Goal: Find specific page/section

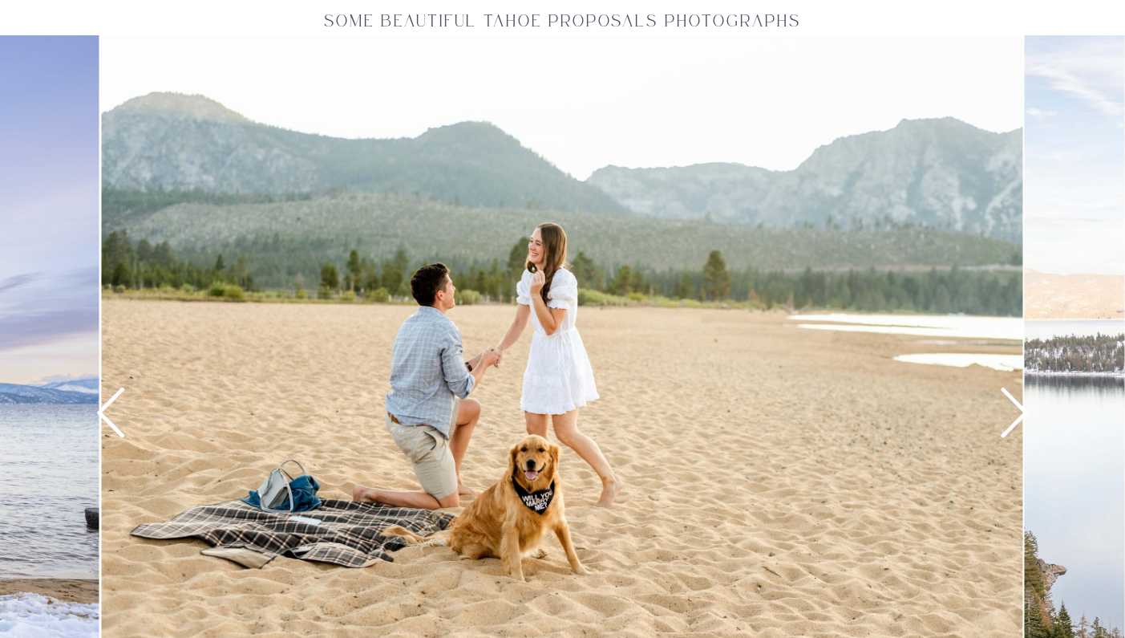
scroll to position [2105, 0]
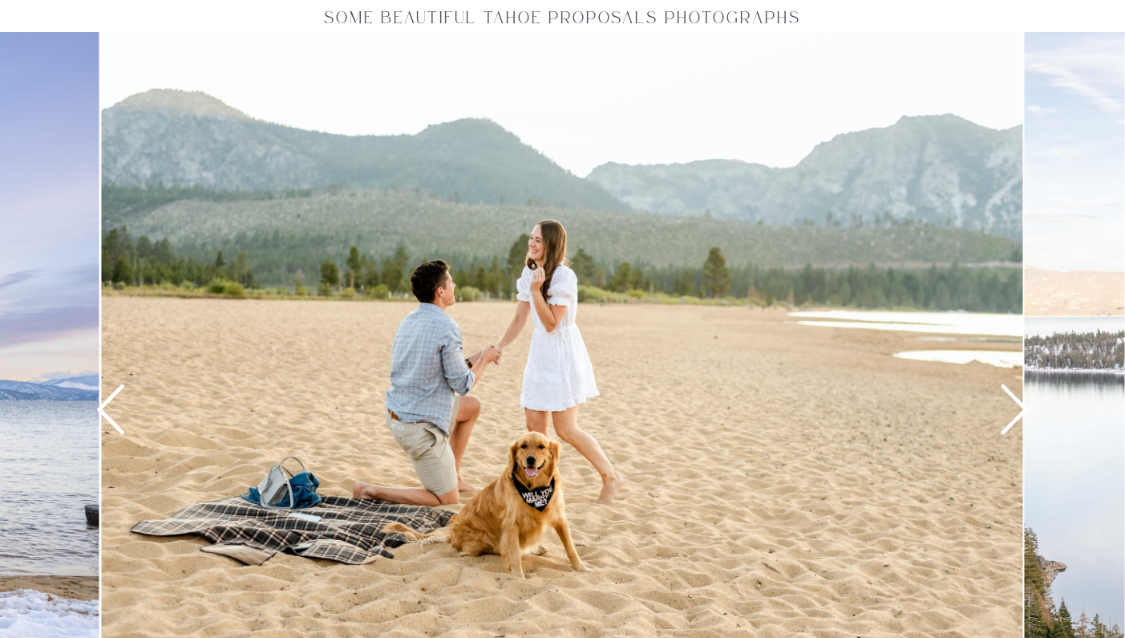
click at [1014, 419] on icon at bounding box center [1014, 409] width 27 height 50
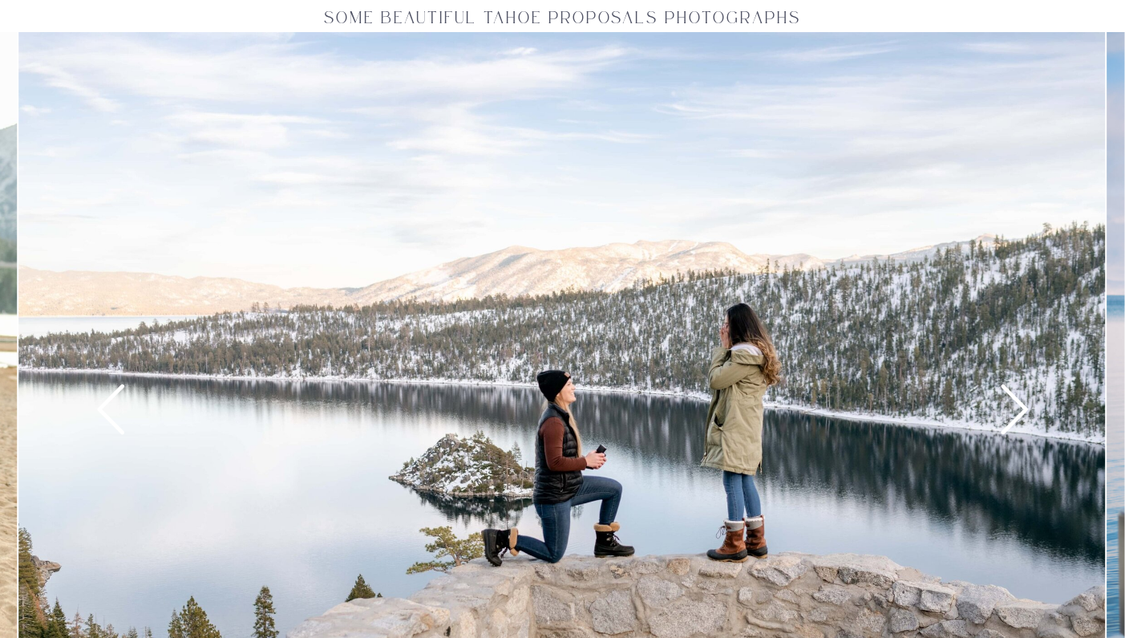
click at [1014, 419] on icon at bounding box center [1014, 409] width 27 height 50
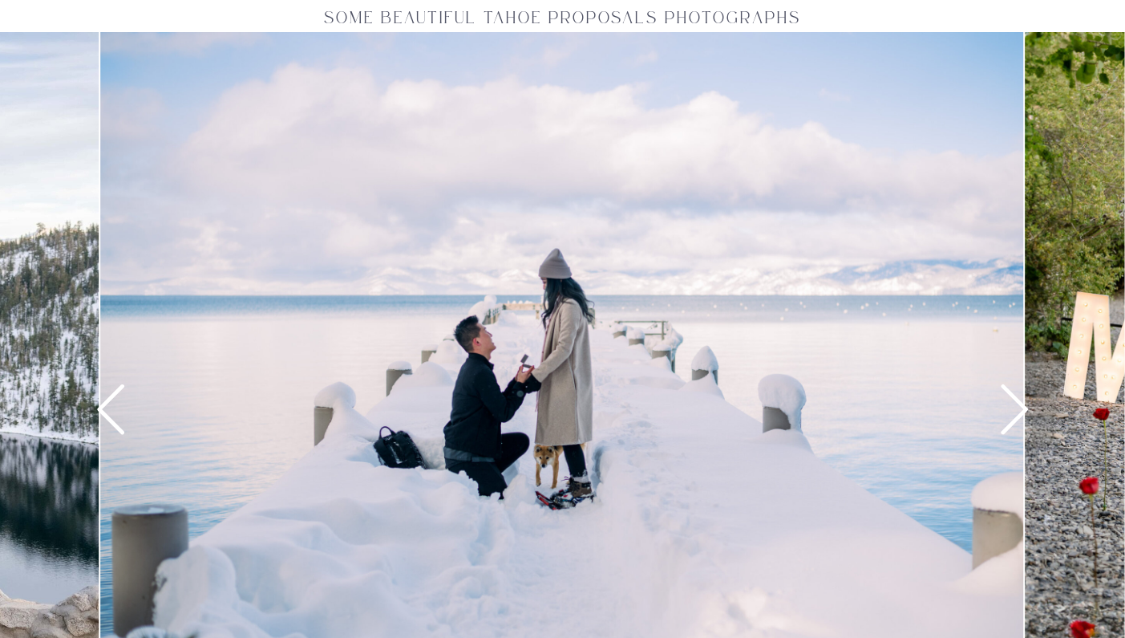
click at [1014, 419] on icon at bounding box center [1014, 409] width 27 height 50
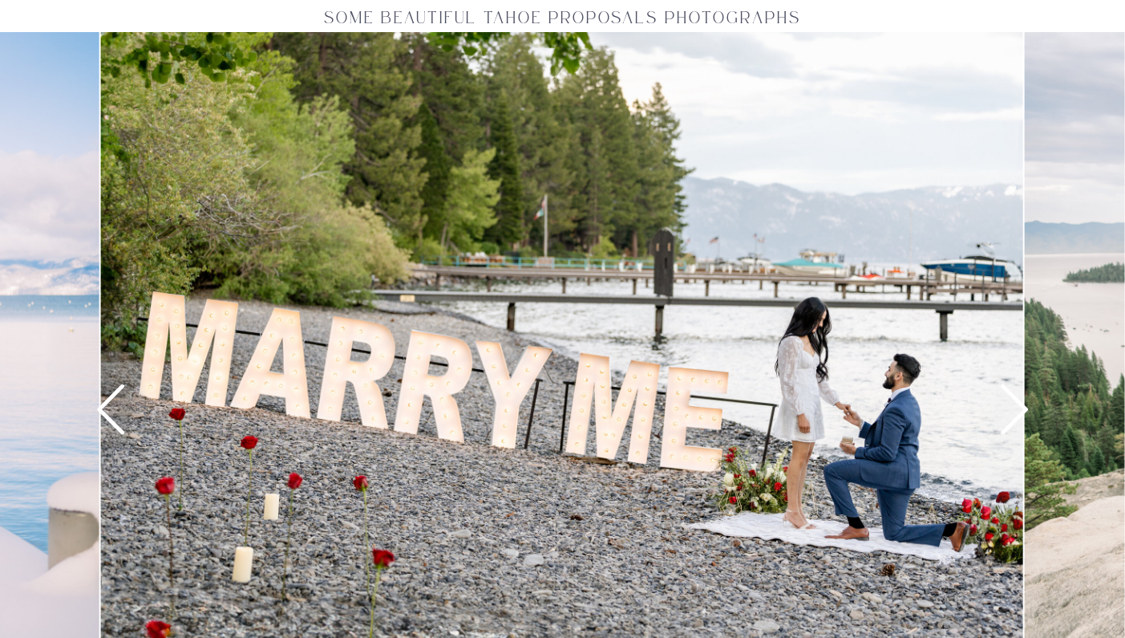
click at [1014, 419] on icon at bounding box center [1014, 409] width 27 height 50
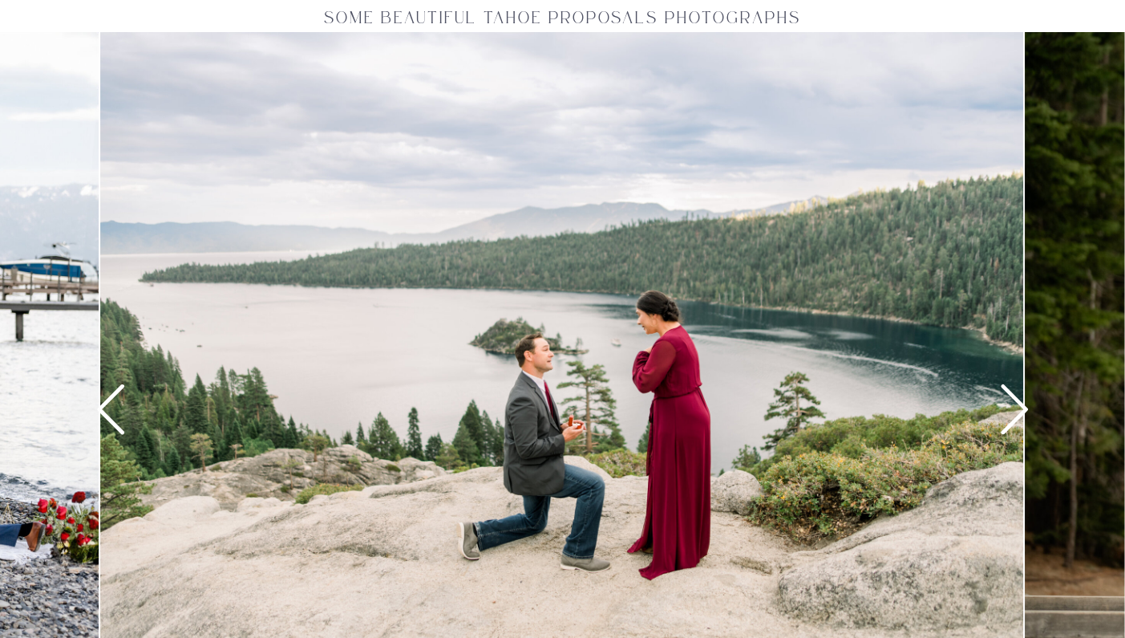
click at [1014, 419] on icon at bounding box center [1014, 409] width 27 height 50
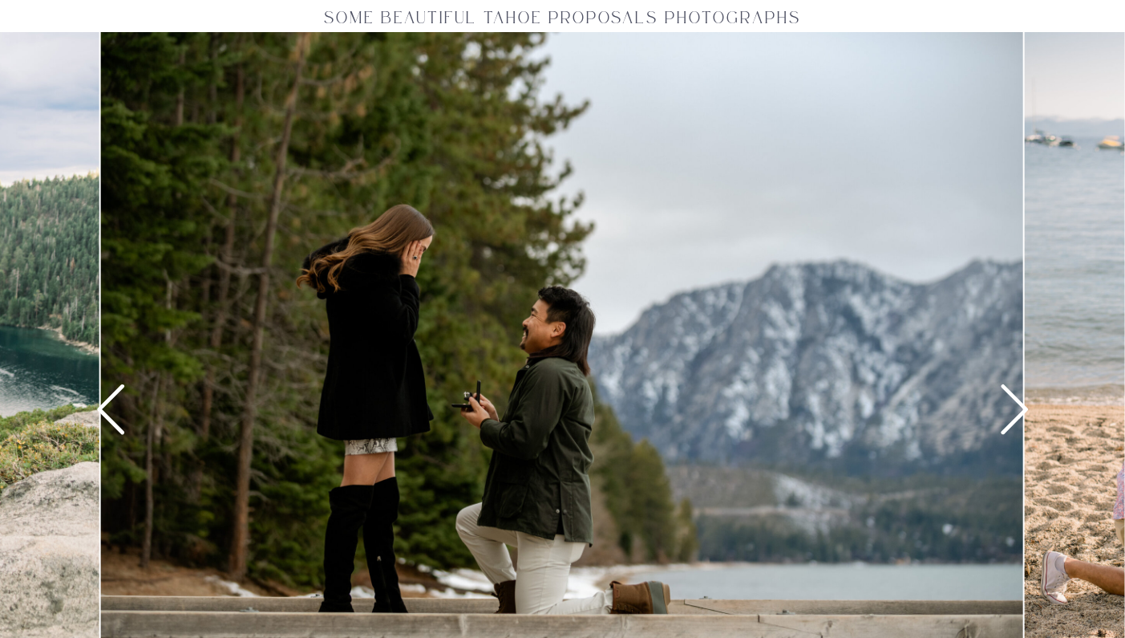
click at [1014, 419] on icon at bounding box center [1014, 409] width 27 height 50
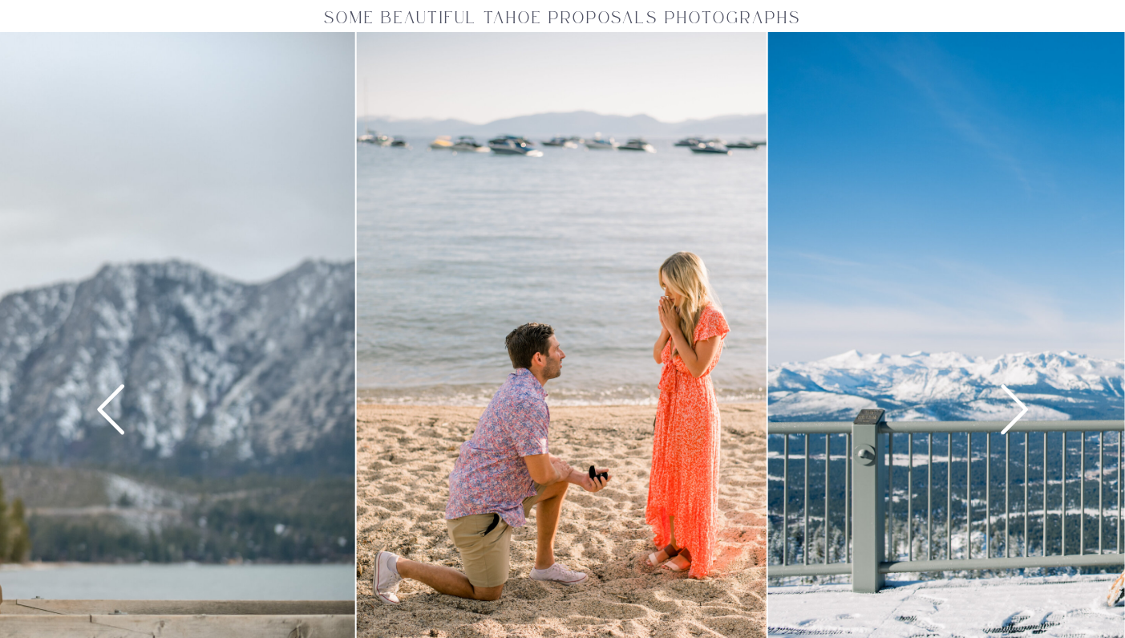
click at [1014, 419] on icon at bounding box center [1014, 409] width 27 height 50
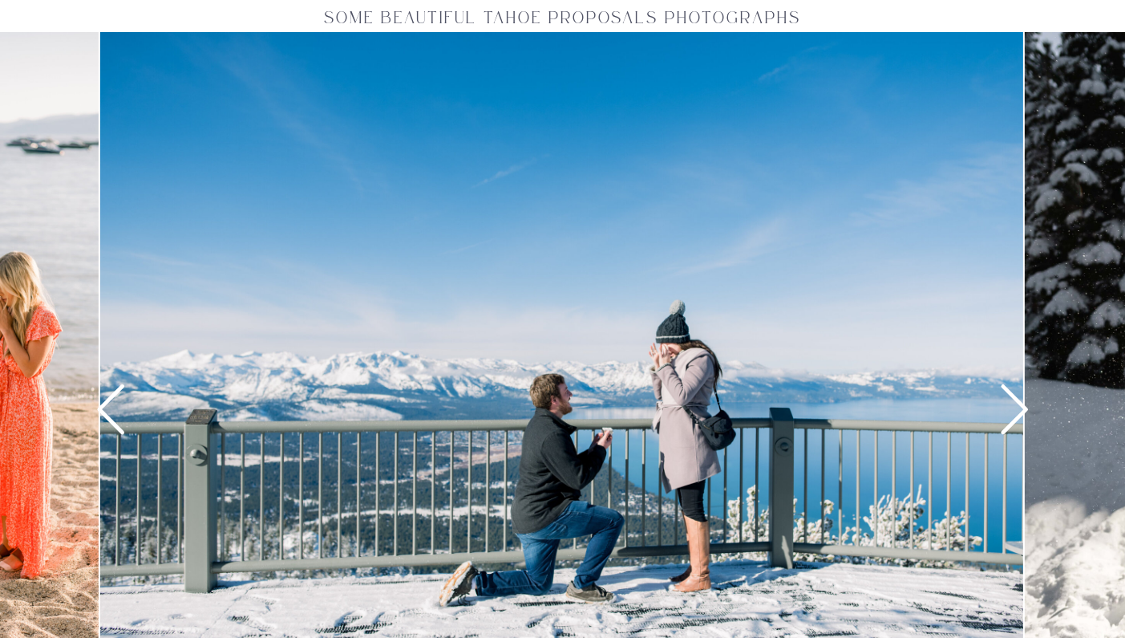
click at [1014, 419] on icon at bounding box center [1014, 409] width 27 height 50
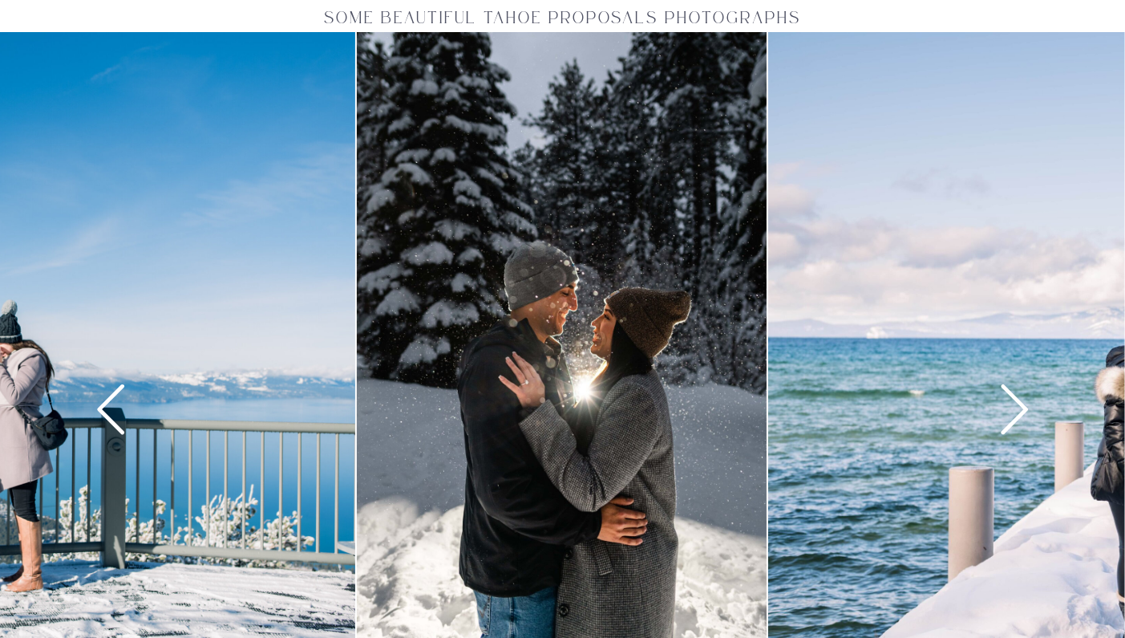
click at [1014, 419] on icon at bounding box center [1014, 409] width 27 height 50
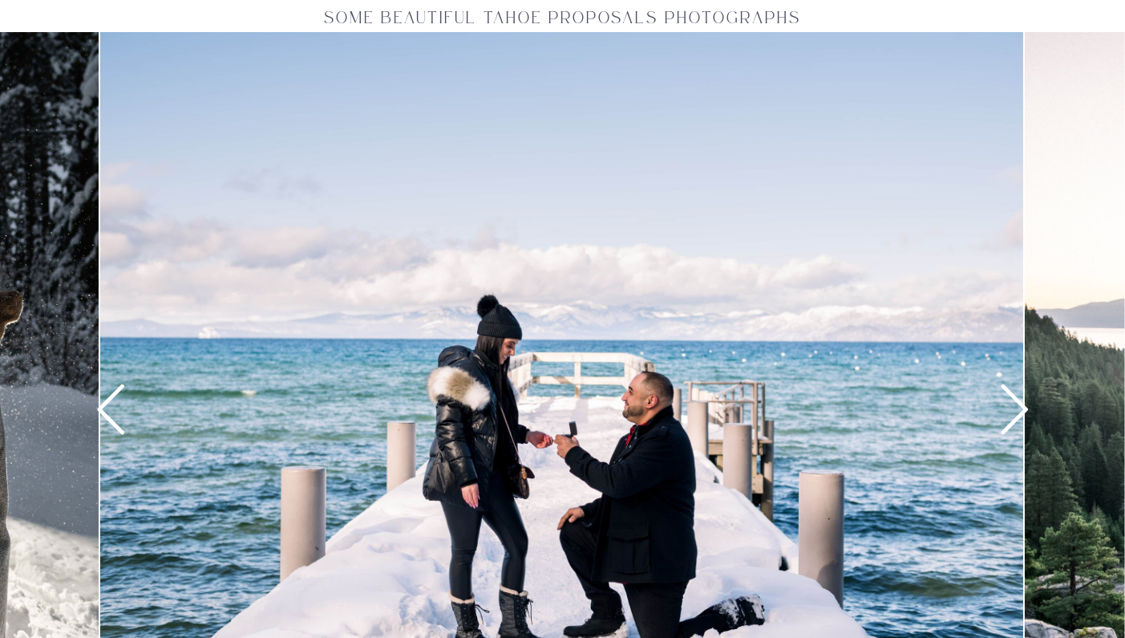
click at [1014, 419] on icon at bounding box center [1014, 409] width 27 height 50
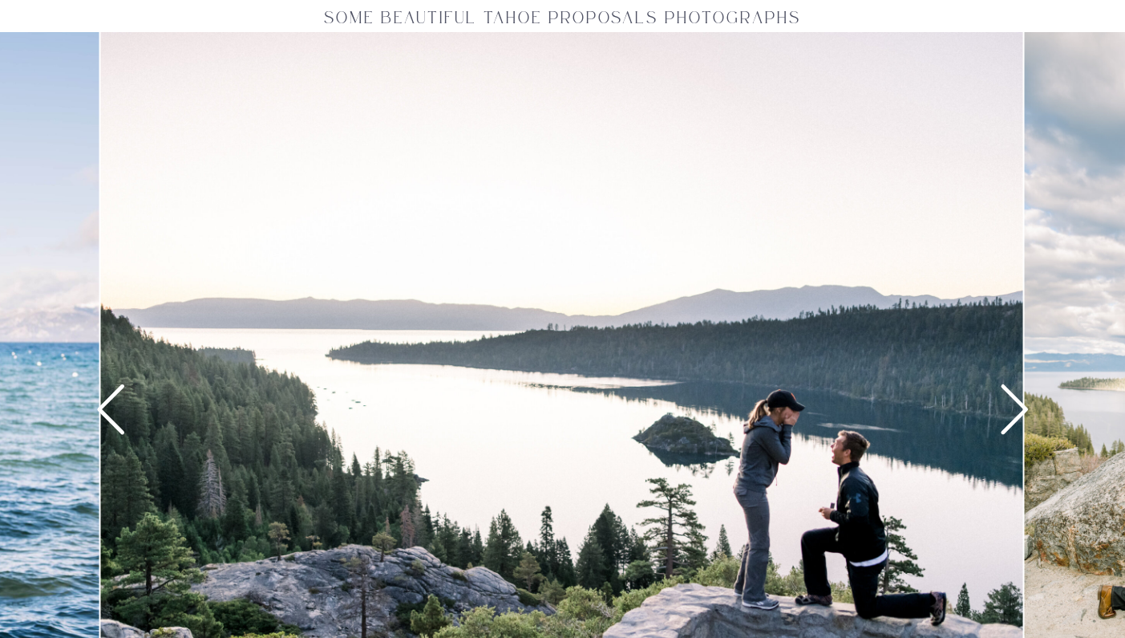
click at [1014, 419] on icon at bounding box center [1014, 409] width 27 height 50
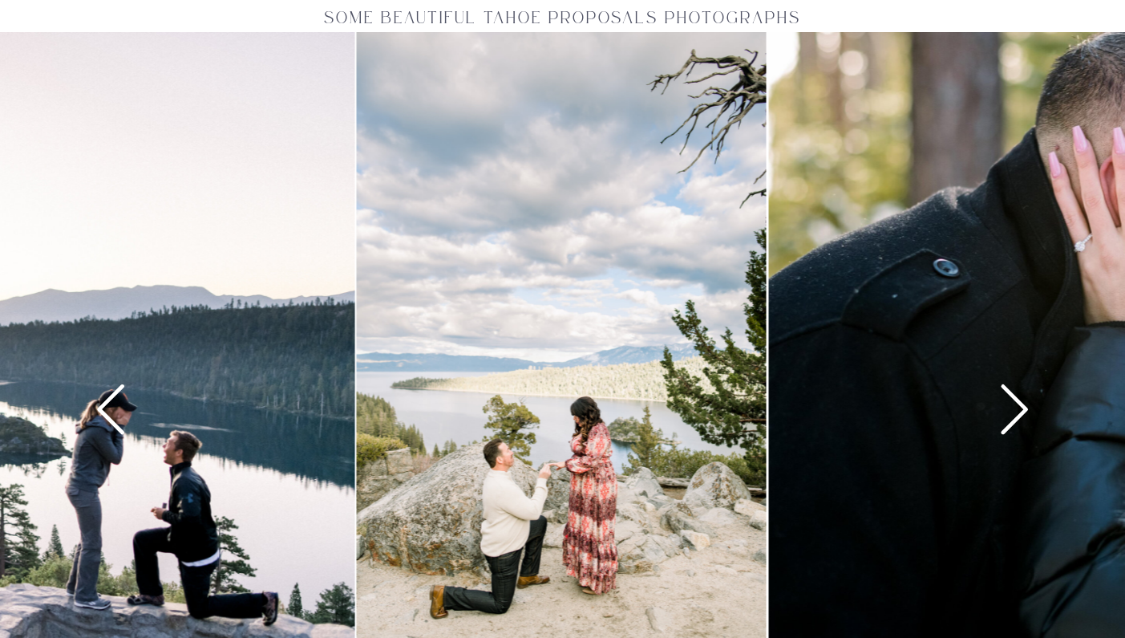
click at [1014, 419] on icon at bounding box center [1014, 409] width 27 height 50
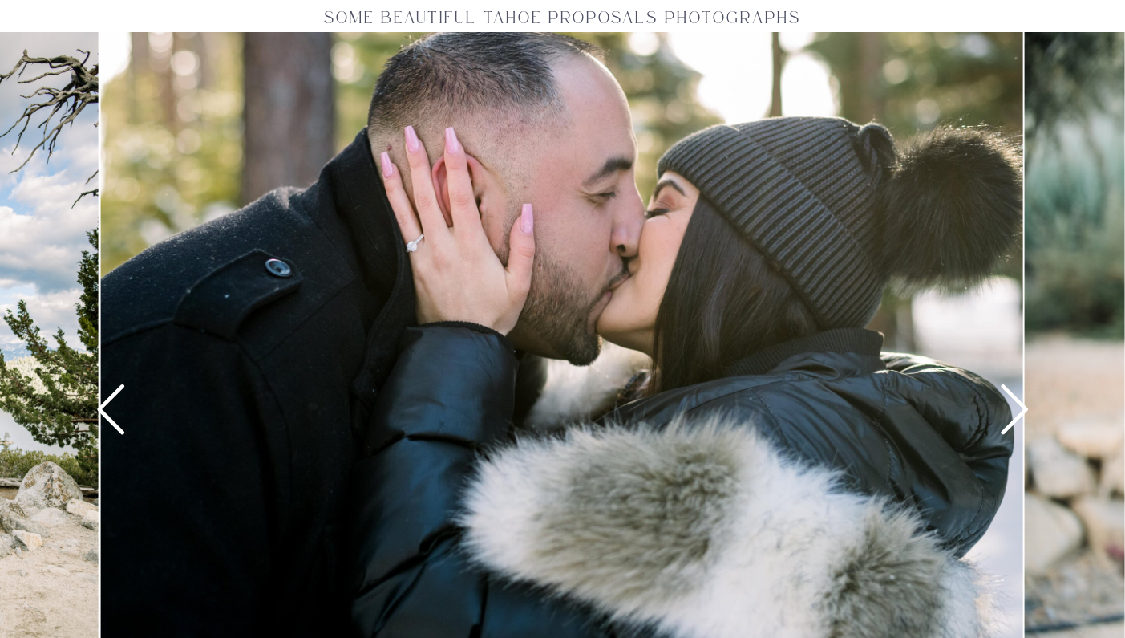
click at [1014, 419] on icon at bounding box center [1014, 409] width 27 height 50
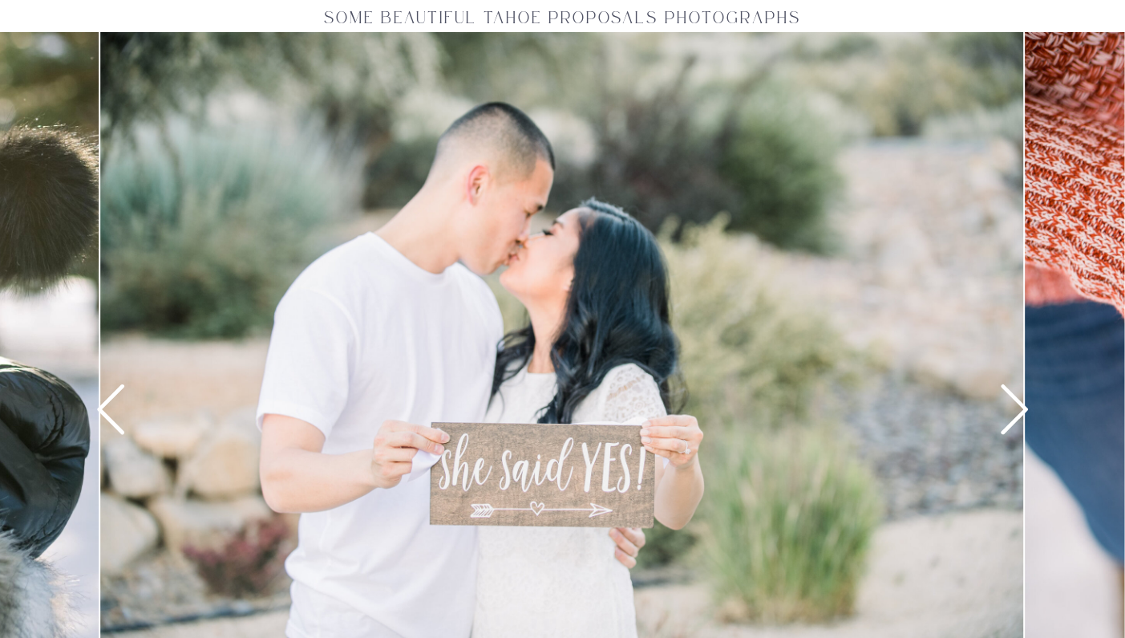
click at [1014, 419] on icon at bounding box center [1014, 409] width 27 height 50
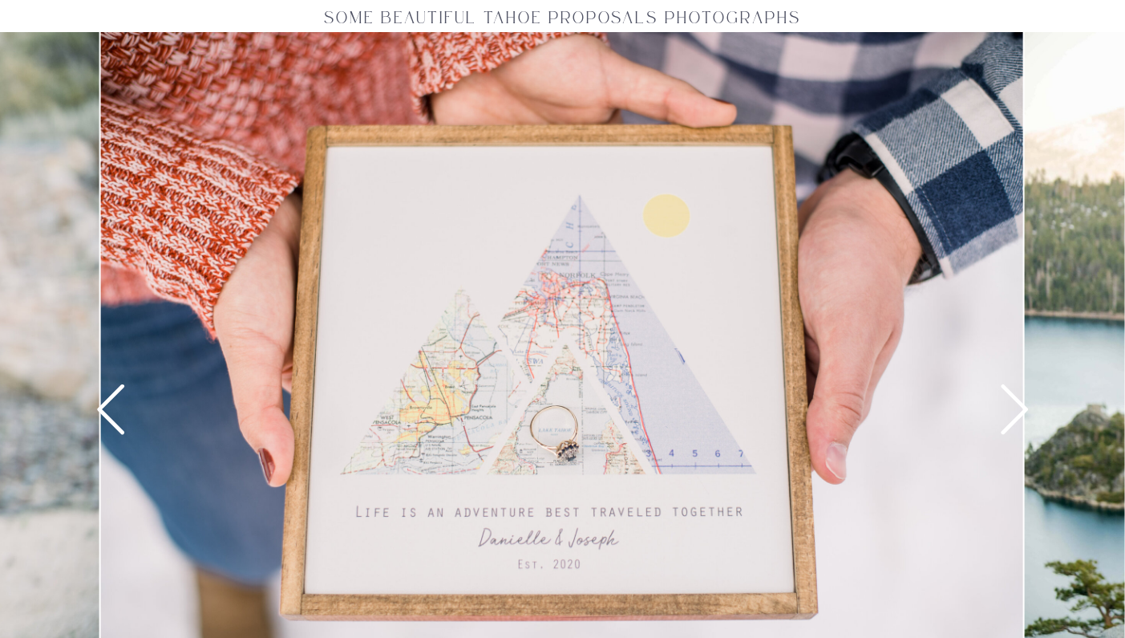
click at [1014, 419] on icon at bounding box center [1014, 409] width 27 height 50
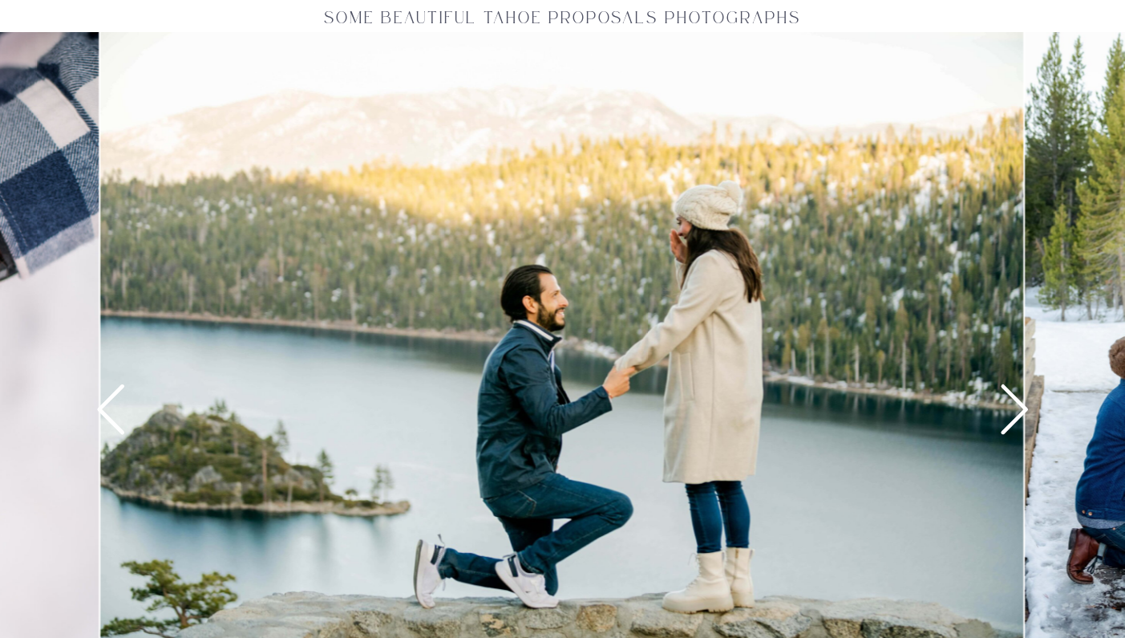
click at [1014, 419] on icon at bounding box center [1014, 409] width 27 height 50
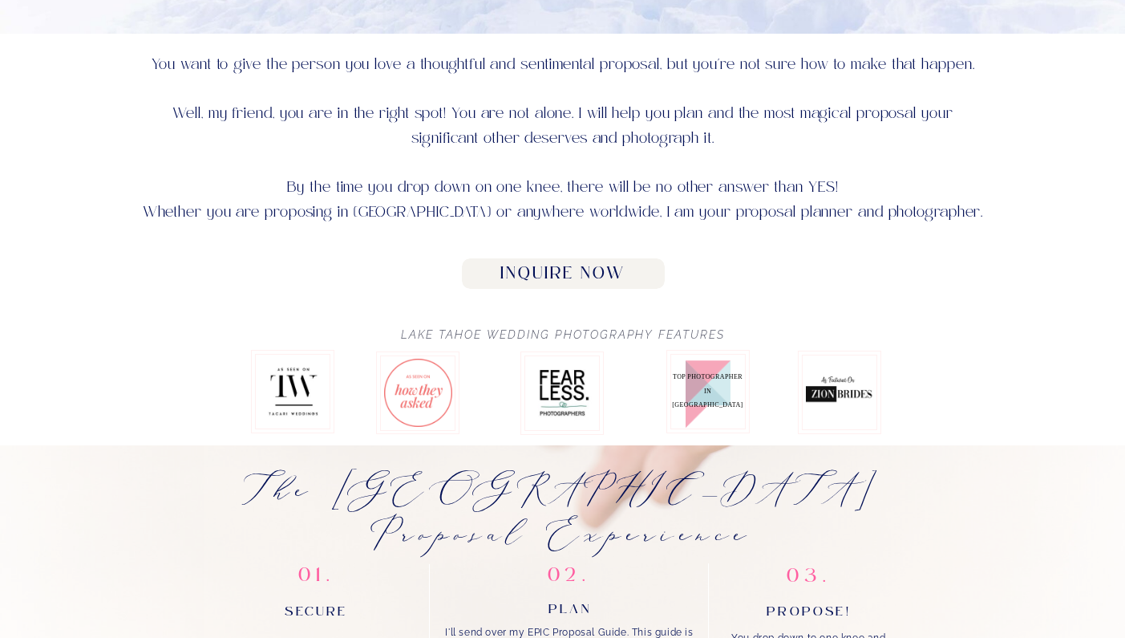
scroll to position [695, 0]
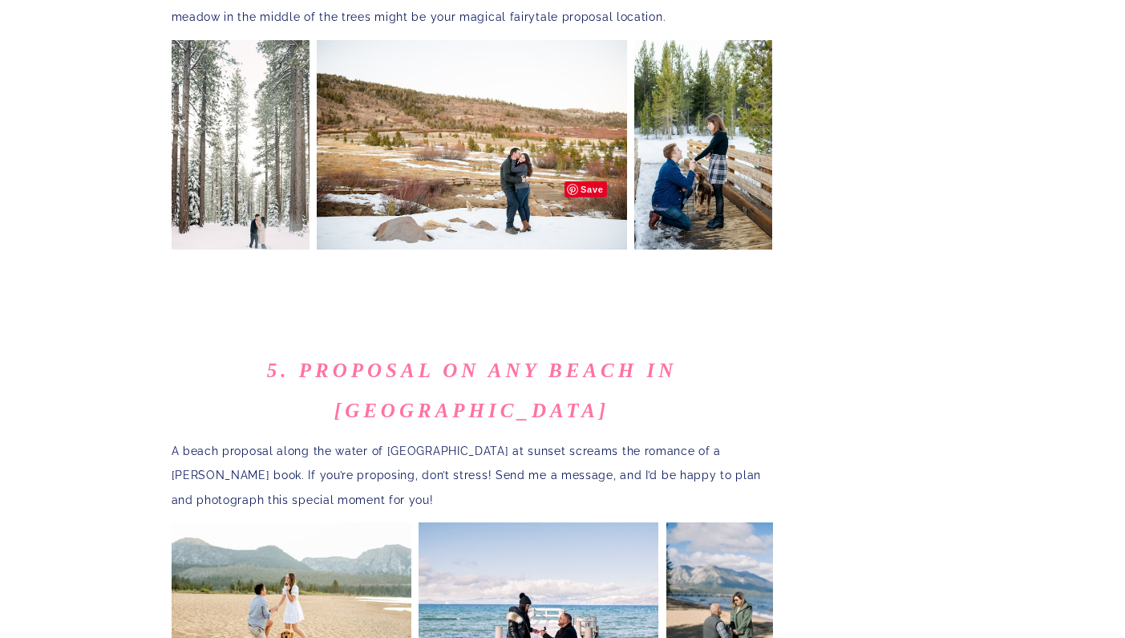
scroll to position [3003, 0]
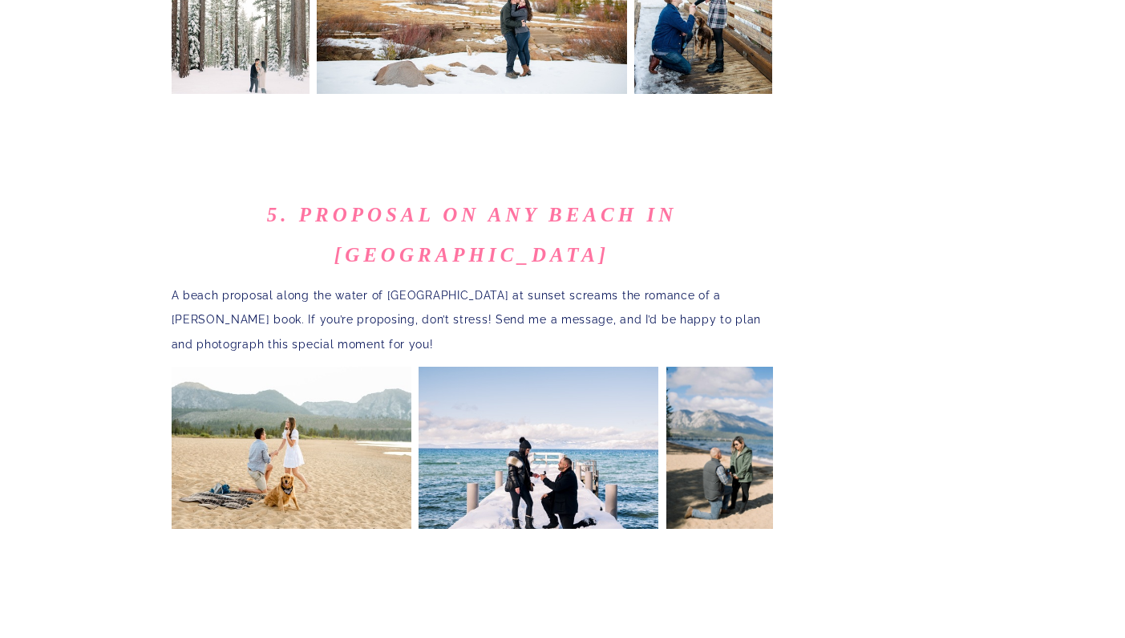
click at [384, 283] on p "A beach proposal along the water of [GEOGRAPHIC_DATA] at sunset screams the rom…" at bounding box center [473, 320] width 602 height 74
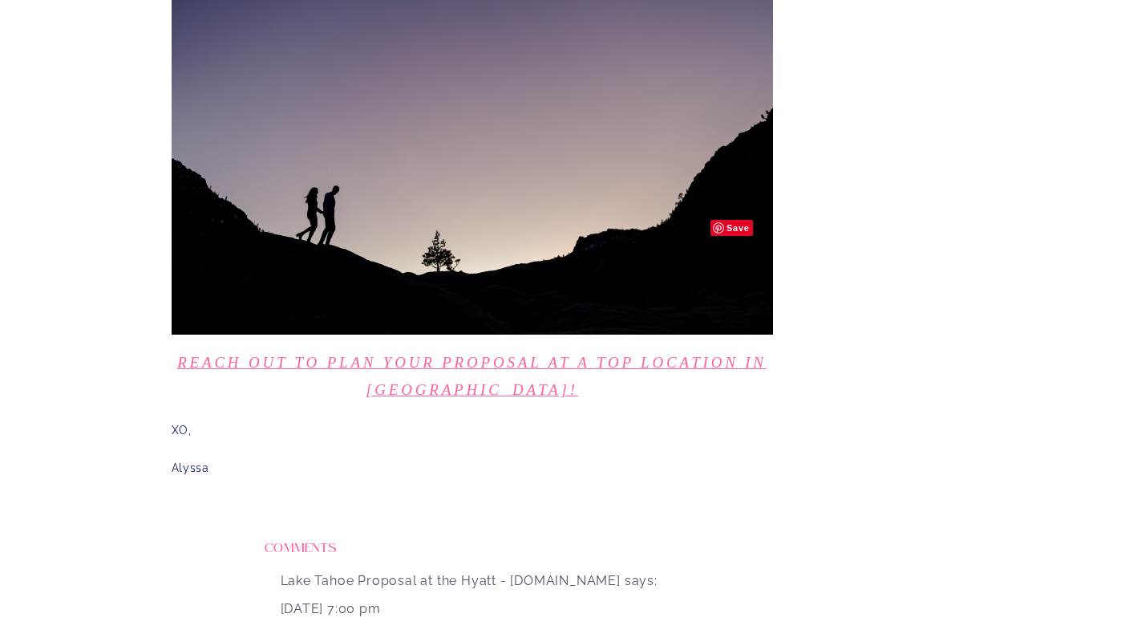
scroll to position [3735, 0]
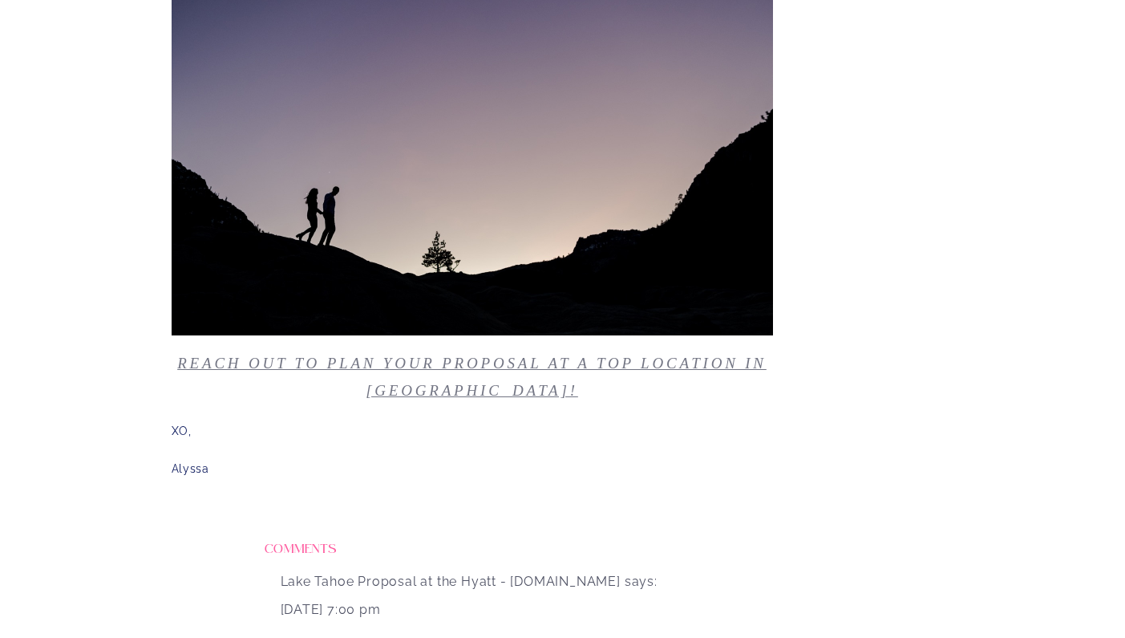
click at [423, 355] on link "Reach out to plan your proposal at a top location in [GEOGRAPHIC_DATA]!" at bounding box center [472, 377] width 590 height 44
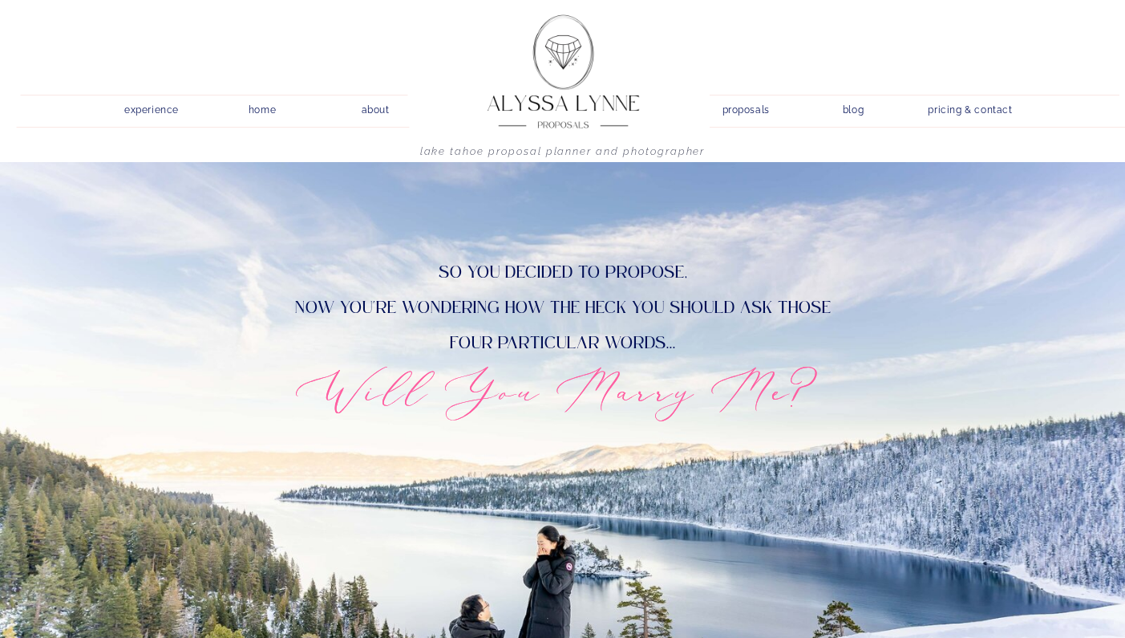
scroll to position [1, 0]
